Goal: Task Accomplishment & Management: Use online tool/utility

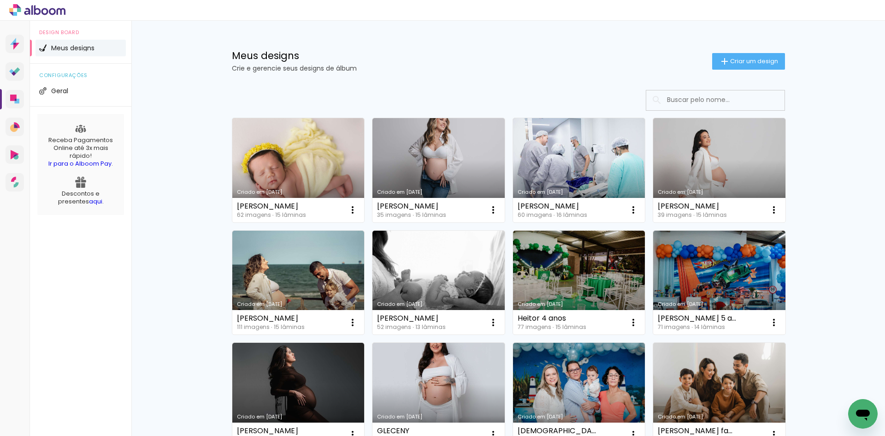
click at [592, 173] on link "Criado em [DATE]" at bounding box center [579, 170] width 132 height 104
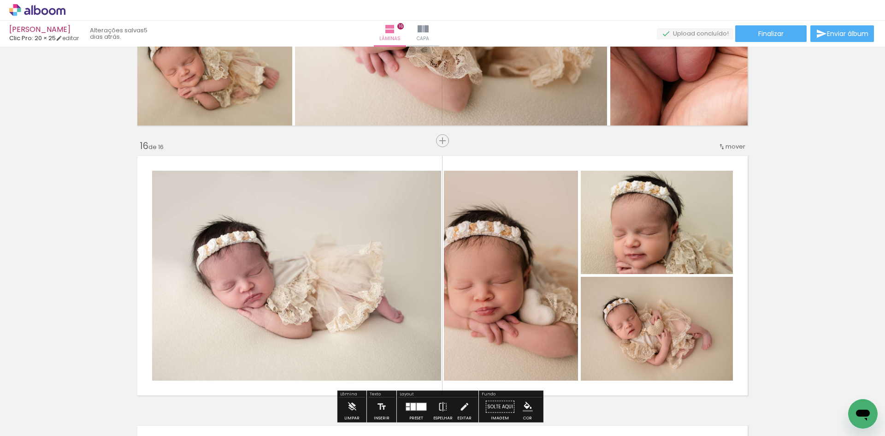
scroll to position [3920, 0]
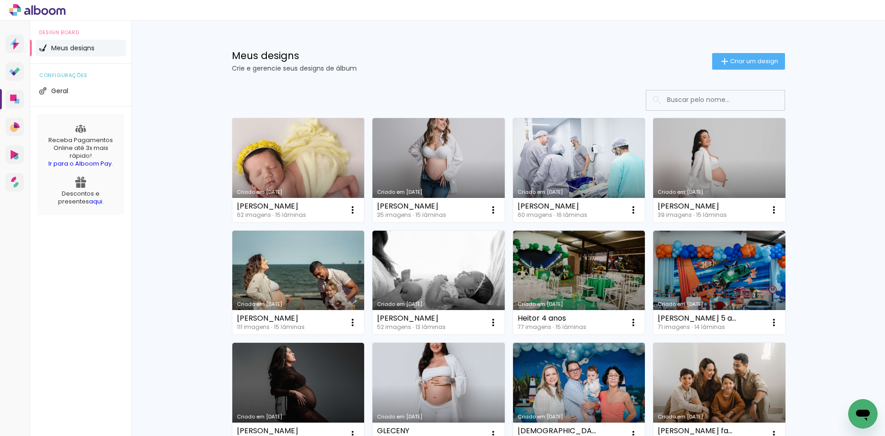
click at [289, 161] on link "Criado em [DATE]" at bounding box center [298, 170] width 132 height 104
